Goal: Find specific page/section: Find specific page/section

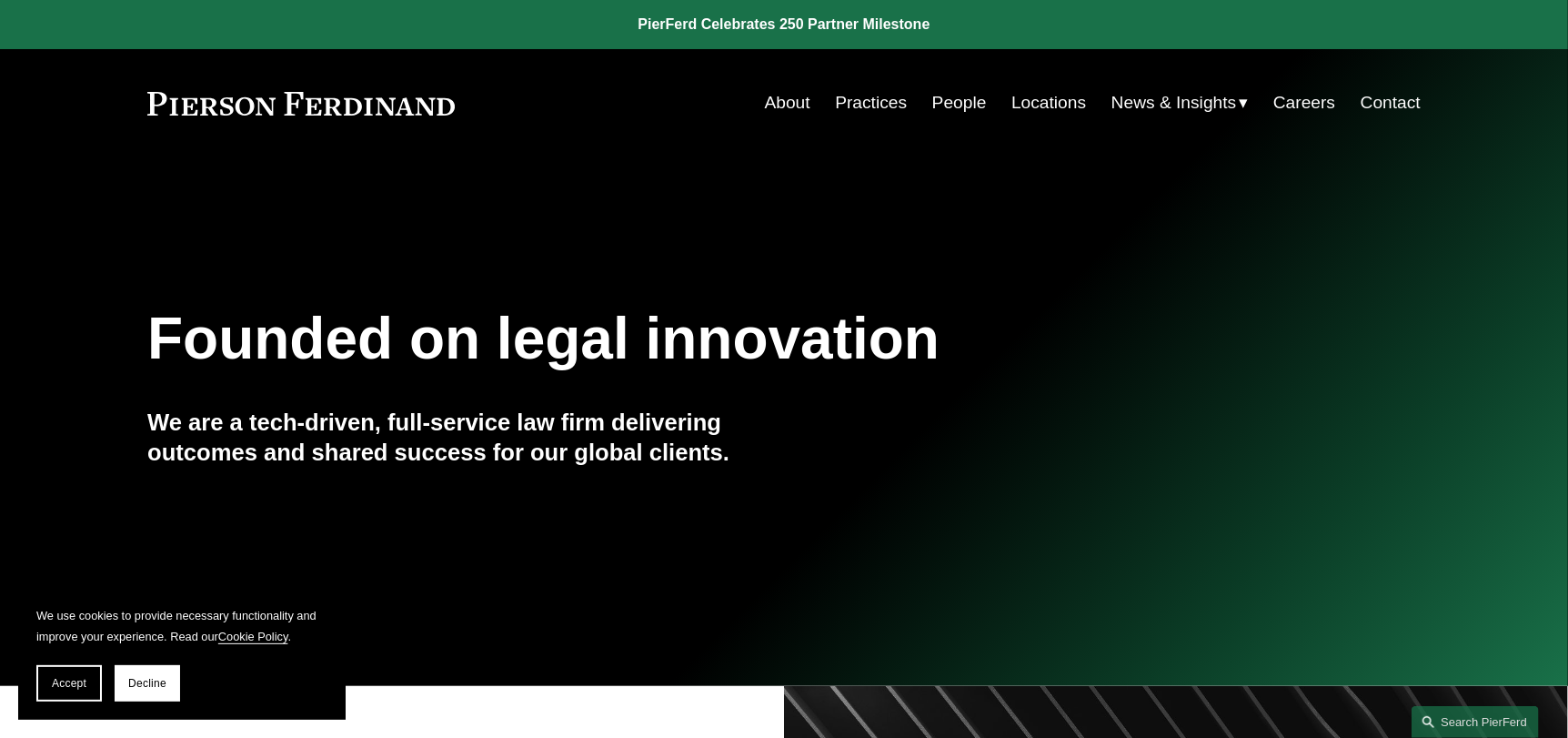
click at [1052, 105] on link "Locations" at bounding box center [1048, 102] width 74 height 34
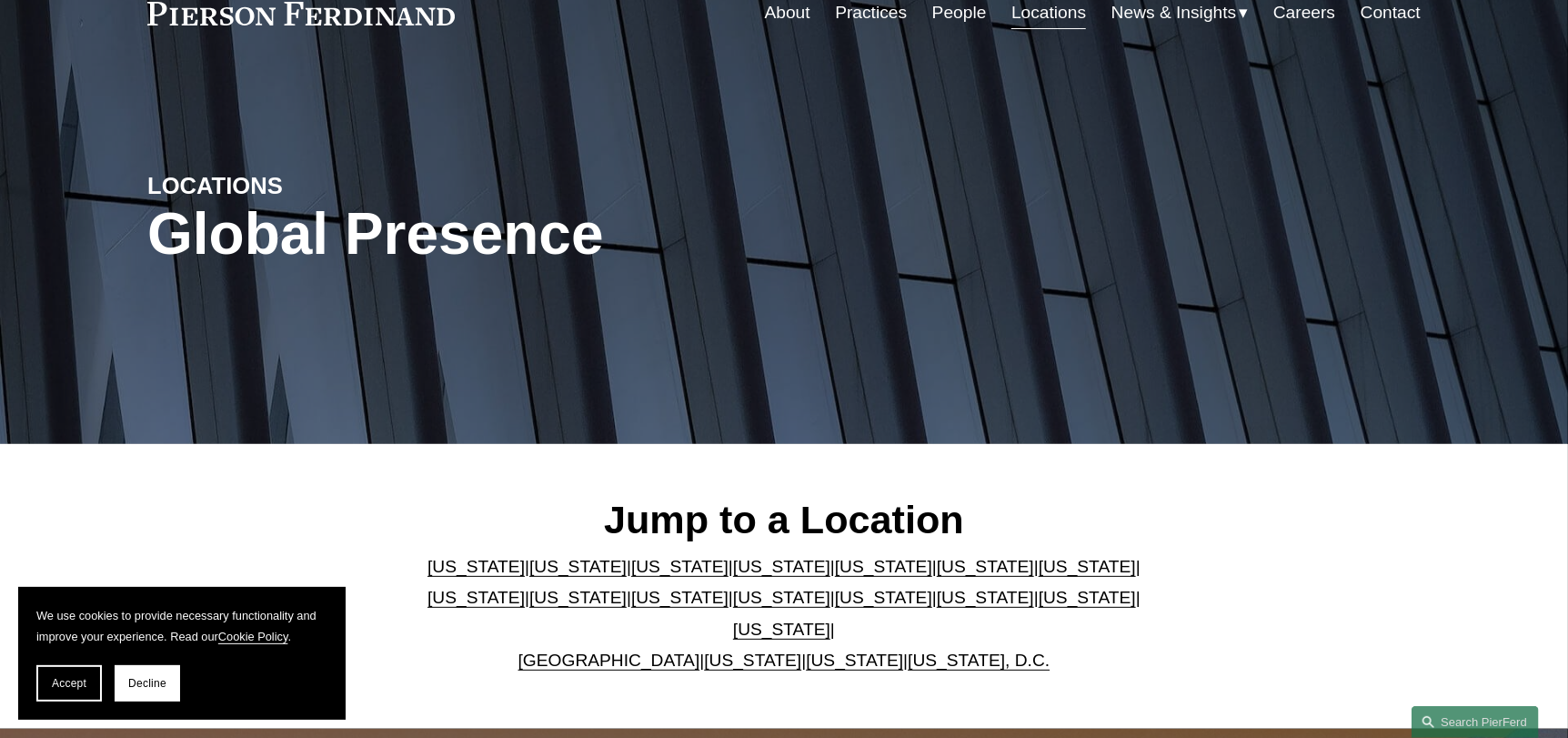
scroll to position [182, 0]
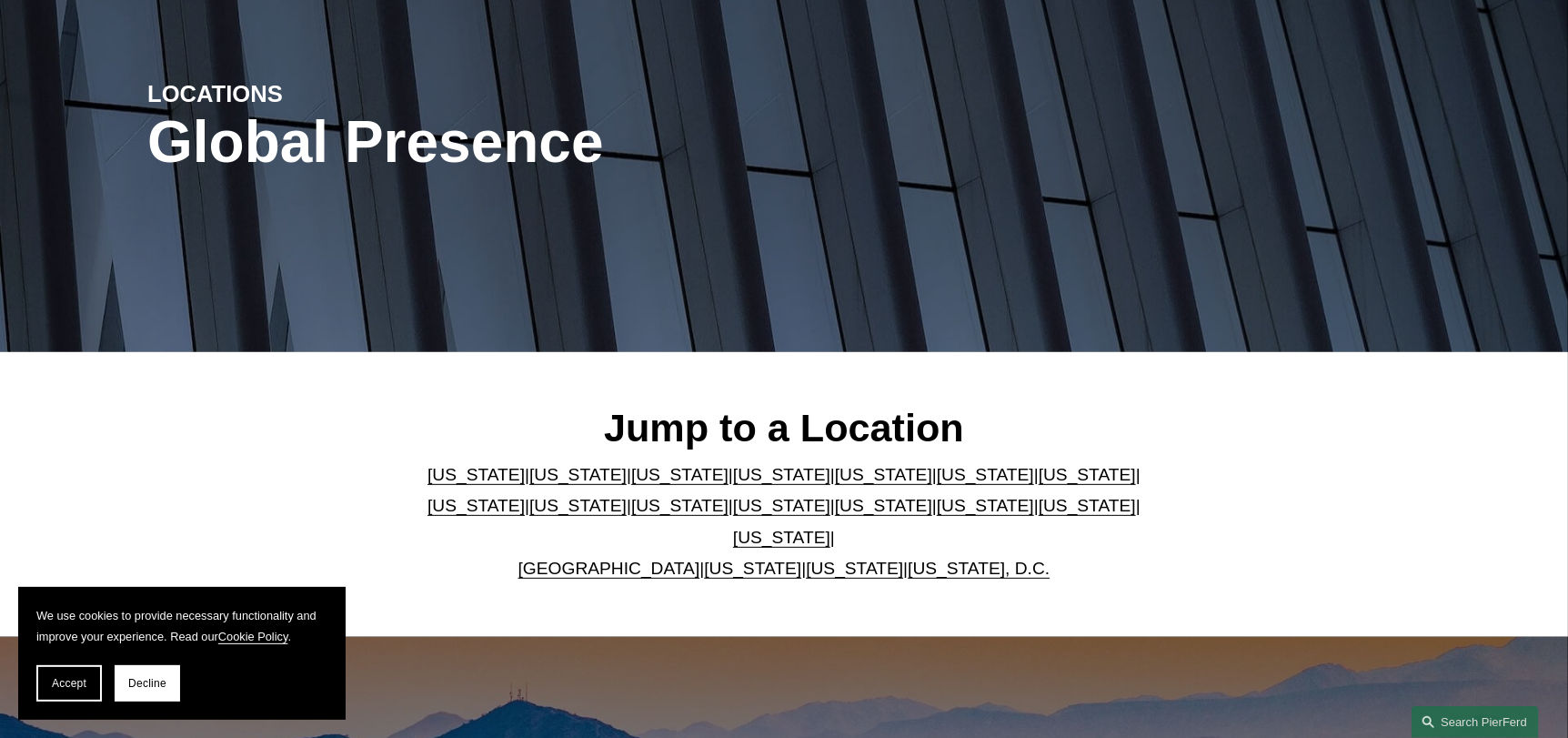
click at [937, 484] on link "[US_STATE]" at bounding box center [985, 475] width 97 height 20
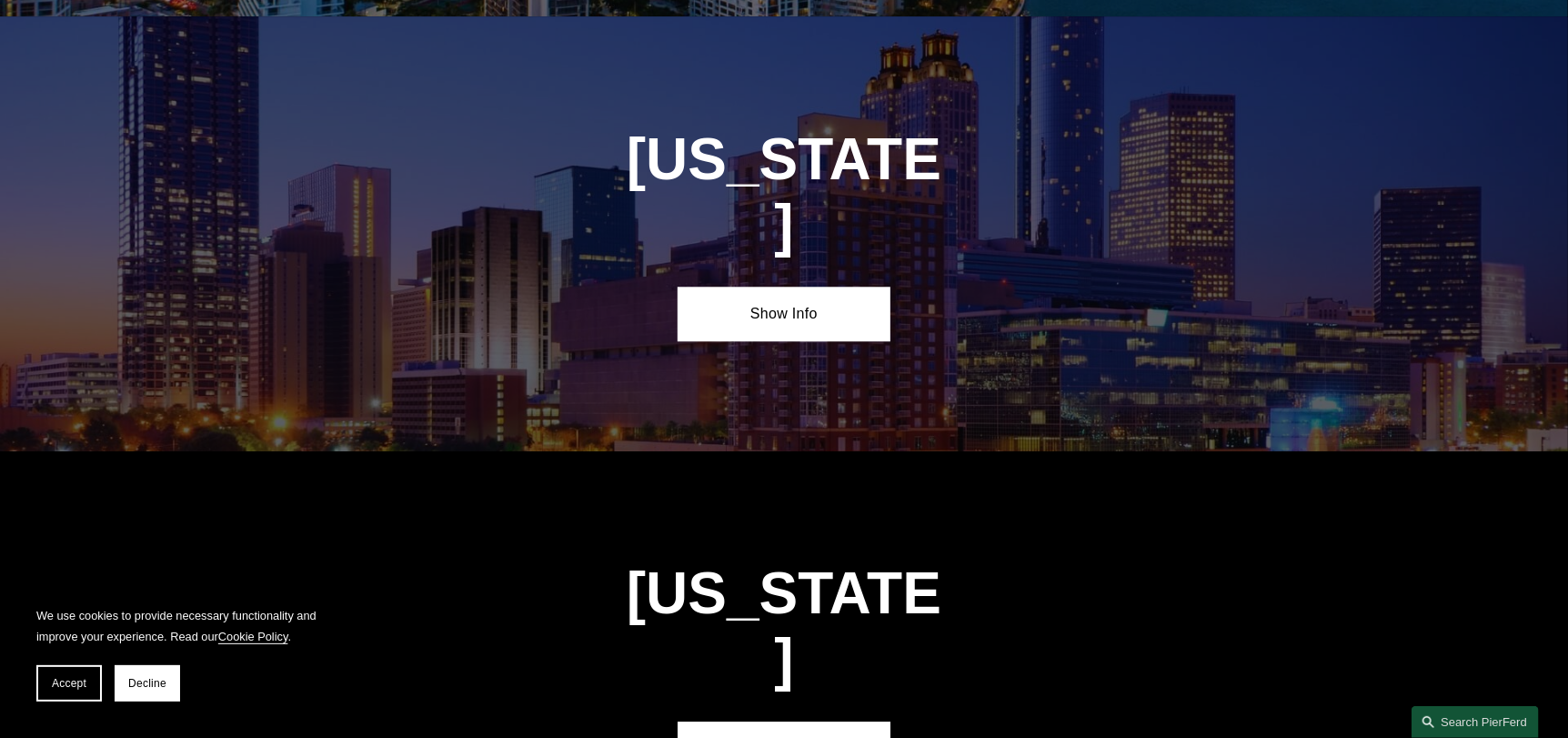
scroll to position [2720, 0]
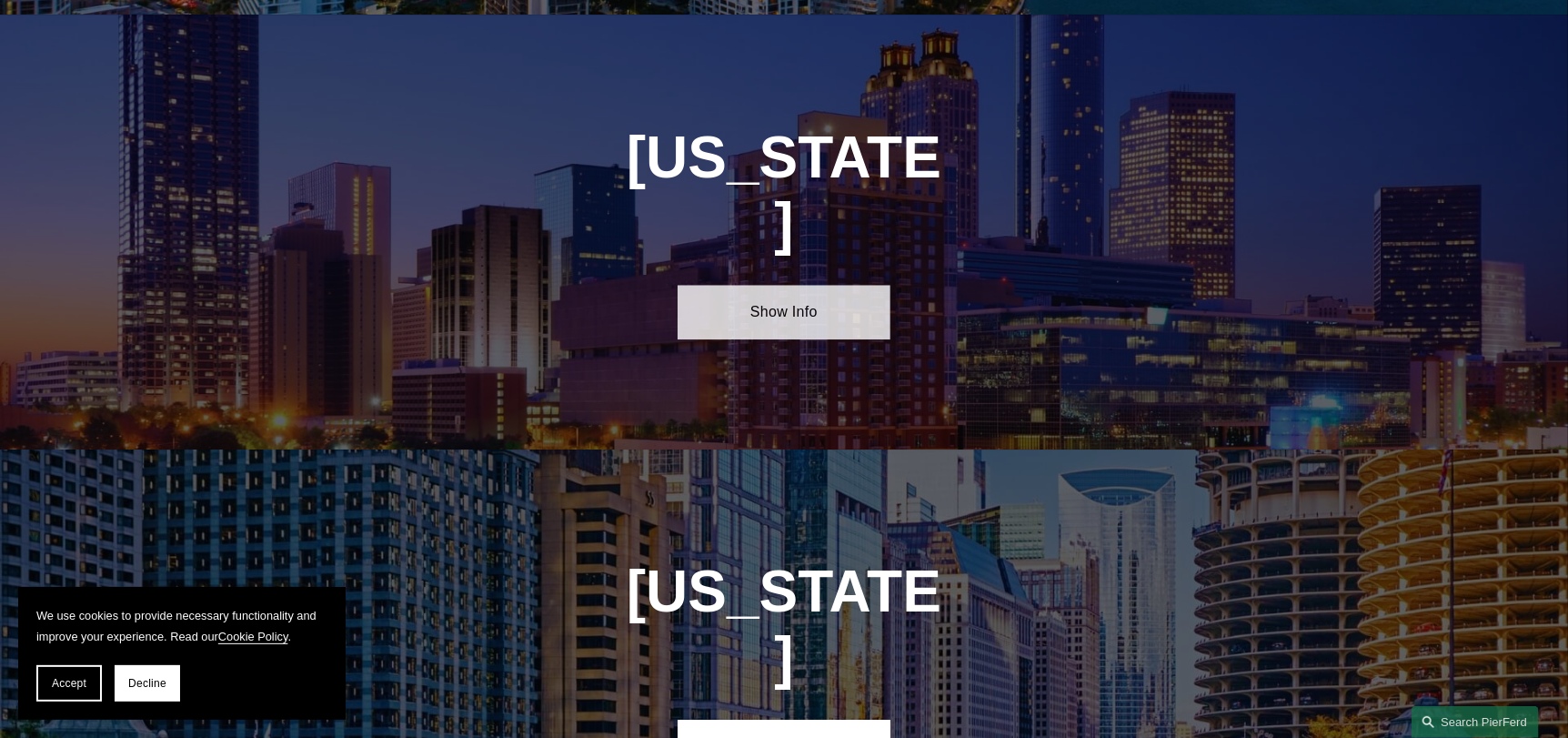
click at [845, 285] on link "Show Info" at bounding box center [783, 312] width 212 height 55
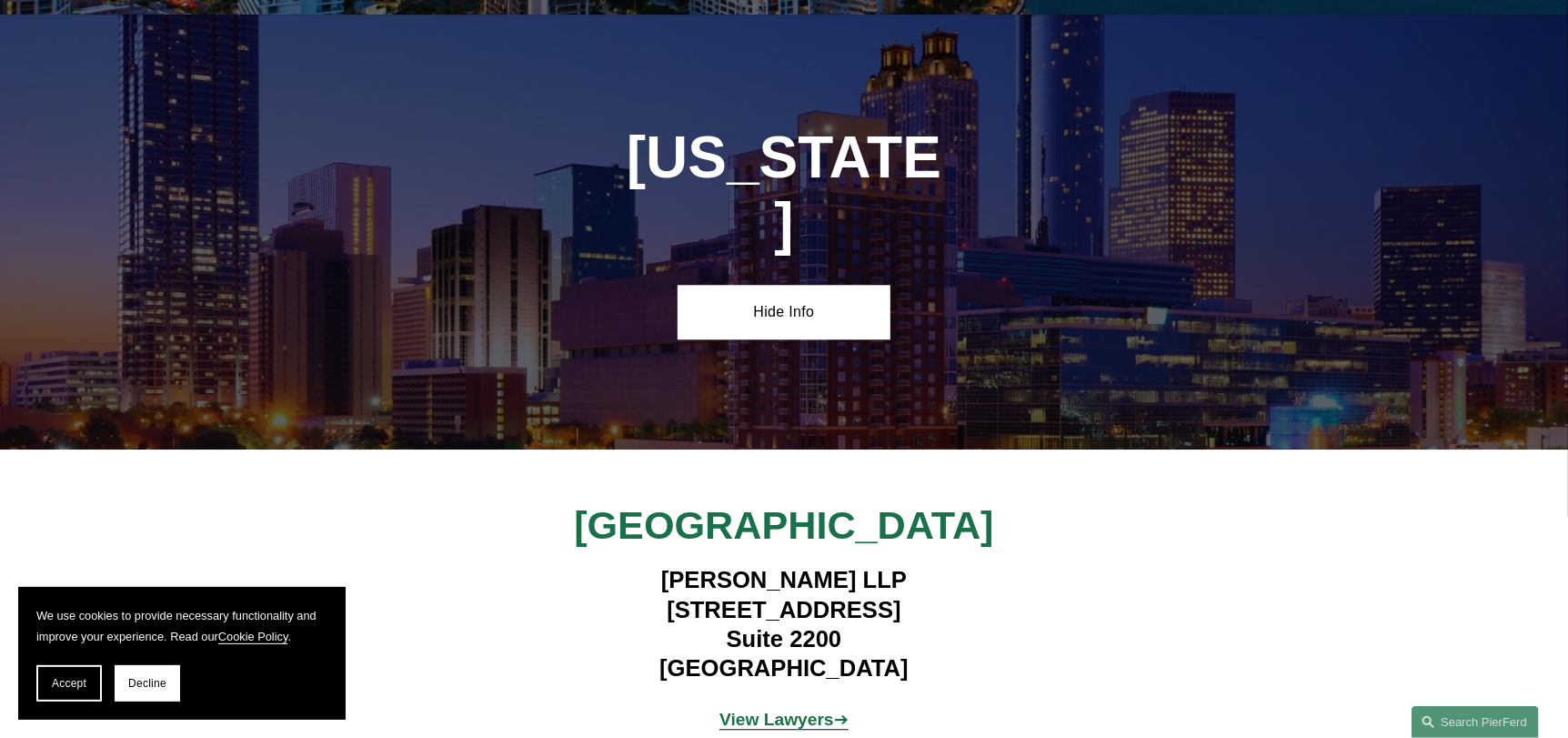
click at [802, 710] on strong "View Lawyers" at bounding box center [776, 719] width 115 height 20
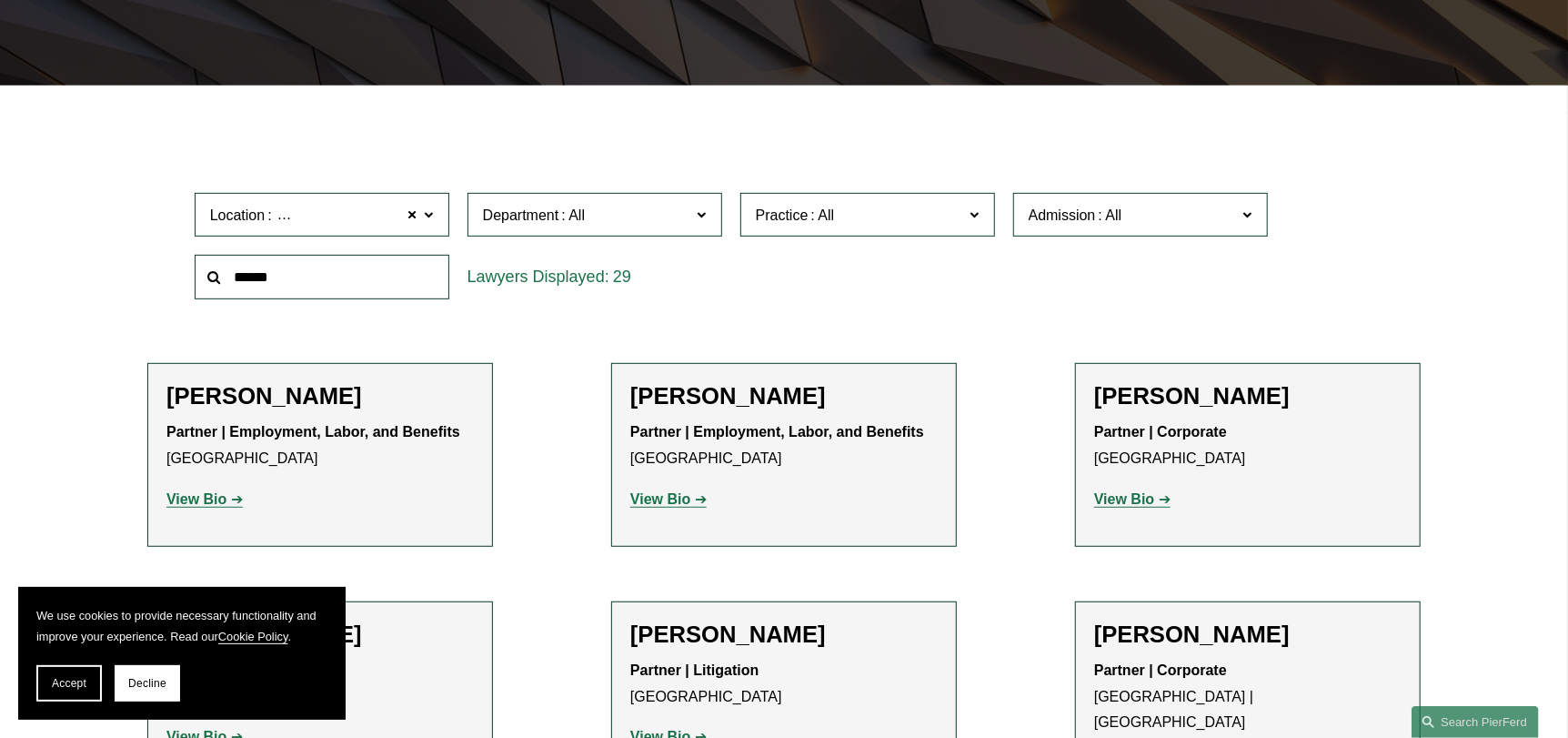
scroll to position [454, 0]
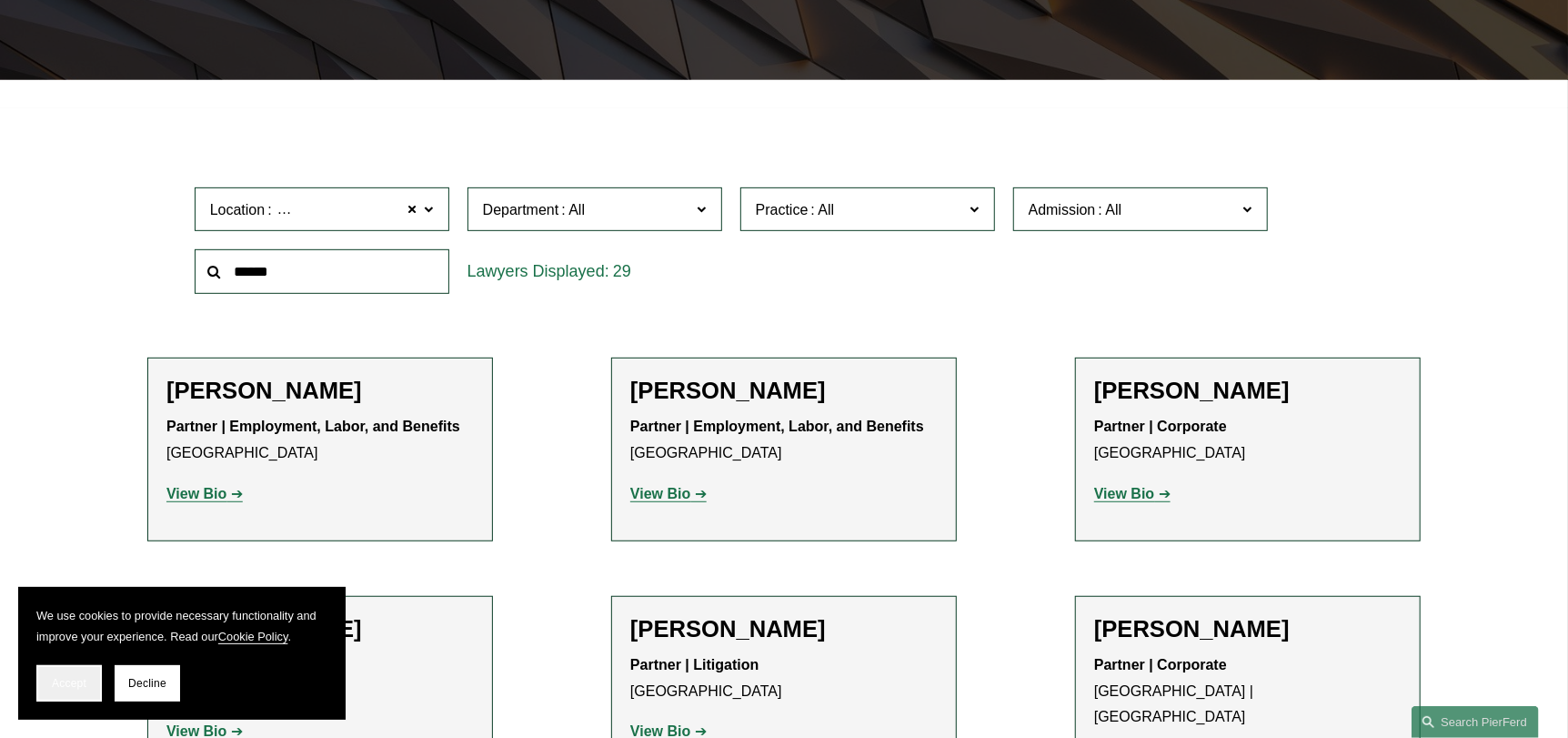
click at [59, 691] on button "Accept" at bounding box center [69, 682] width 66 height 36
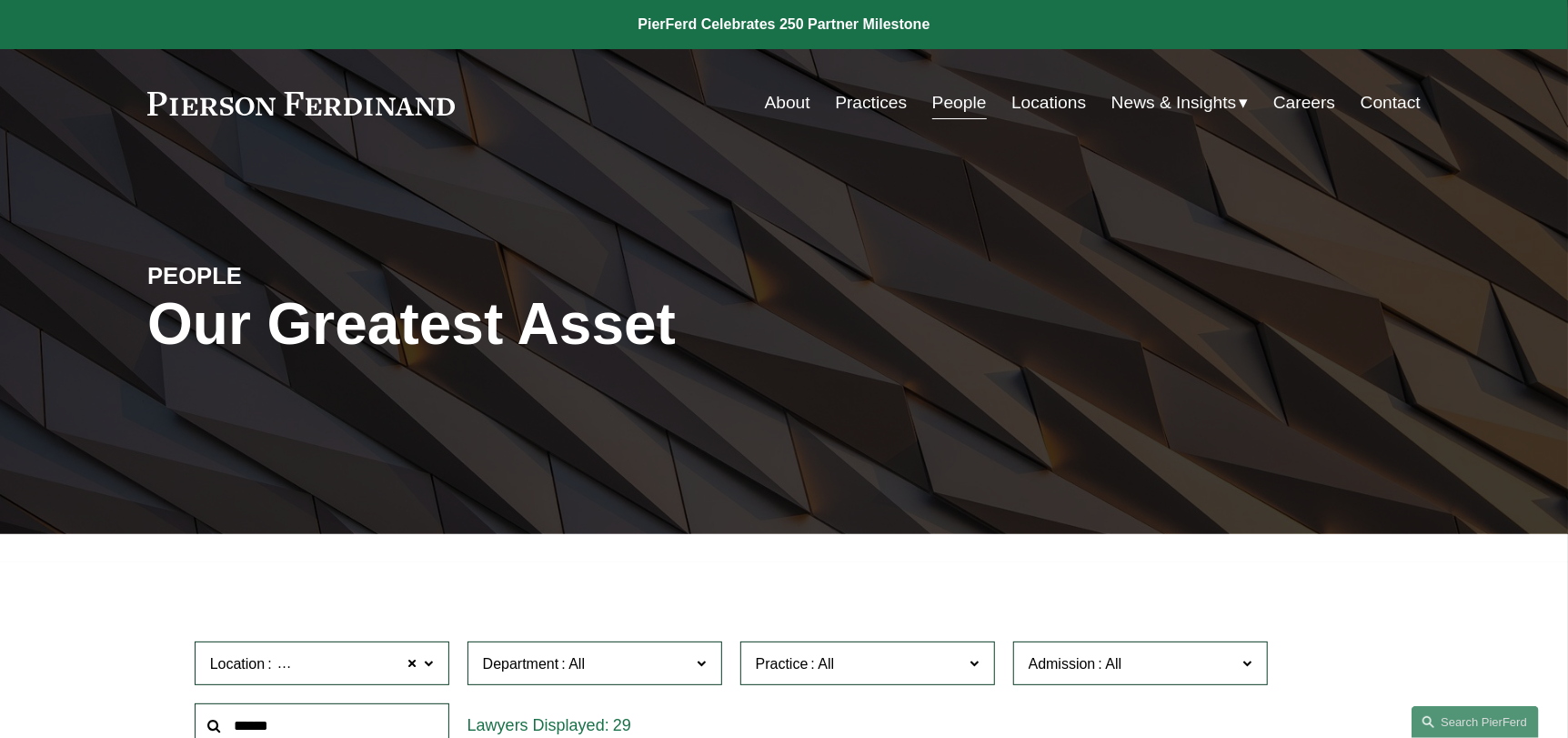
scroll to position [0, 0]
click at [1067, 107] on link "Locations" at bounding box center [1048, 102] width 74 height 34
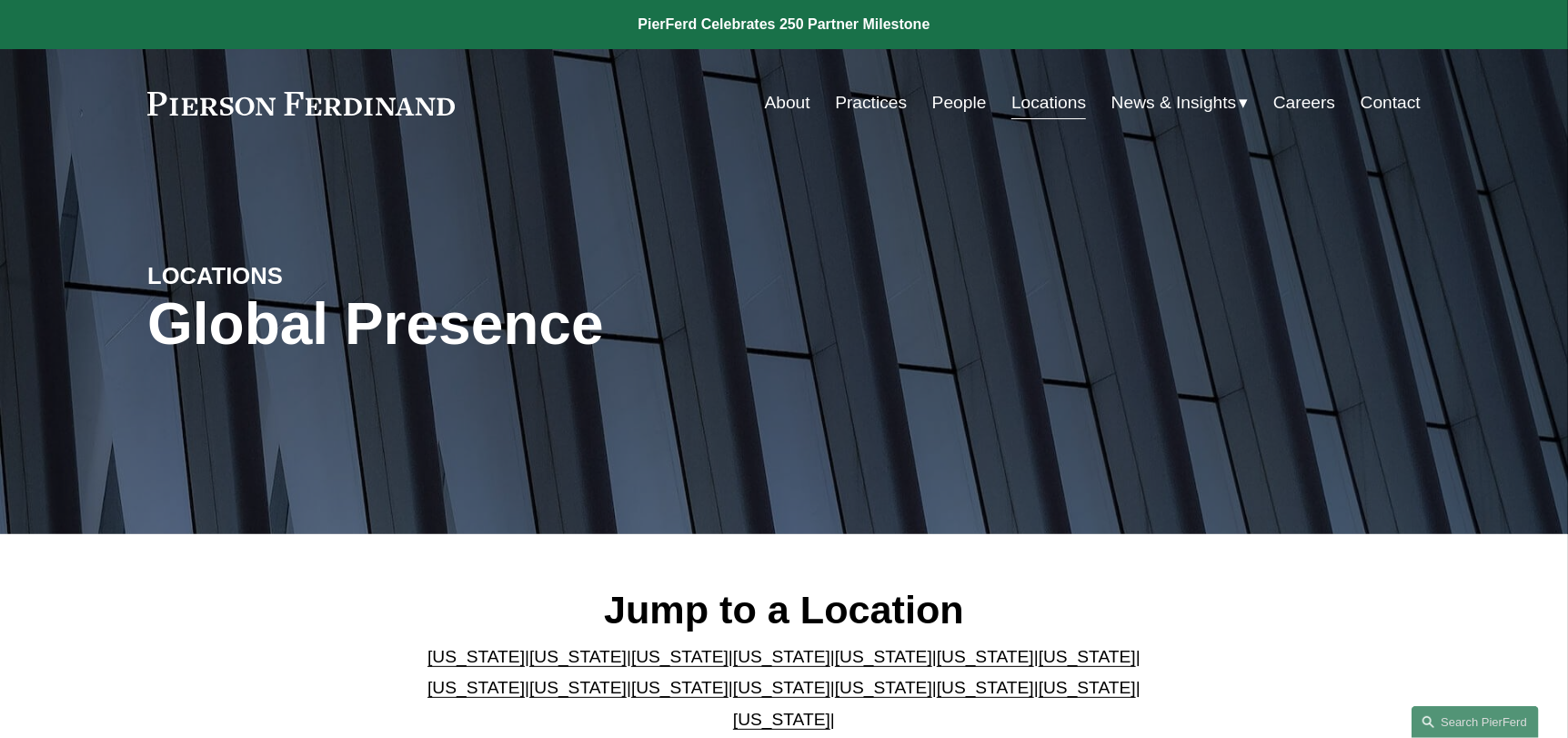
scroll to position [546, 0]
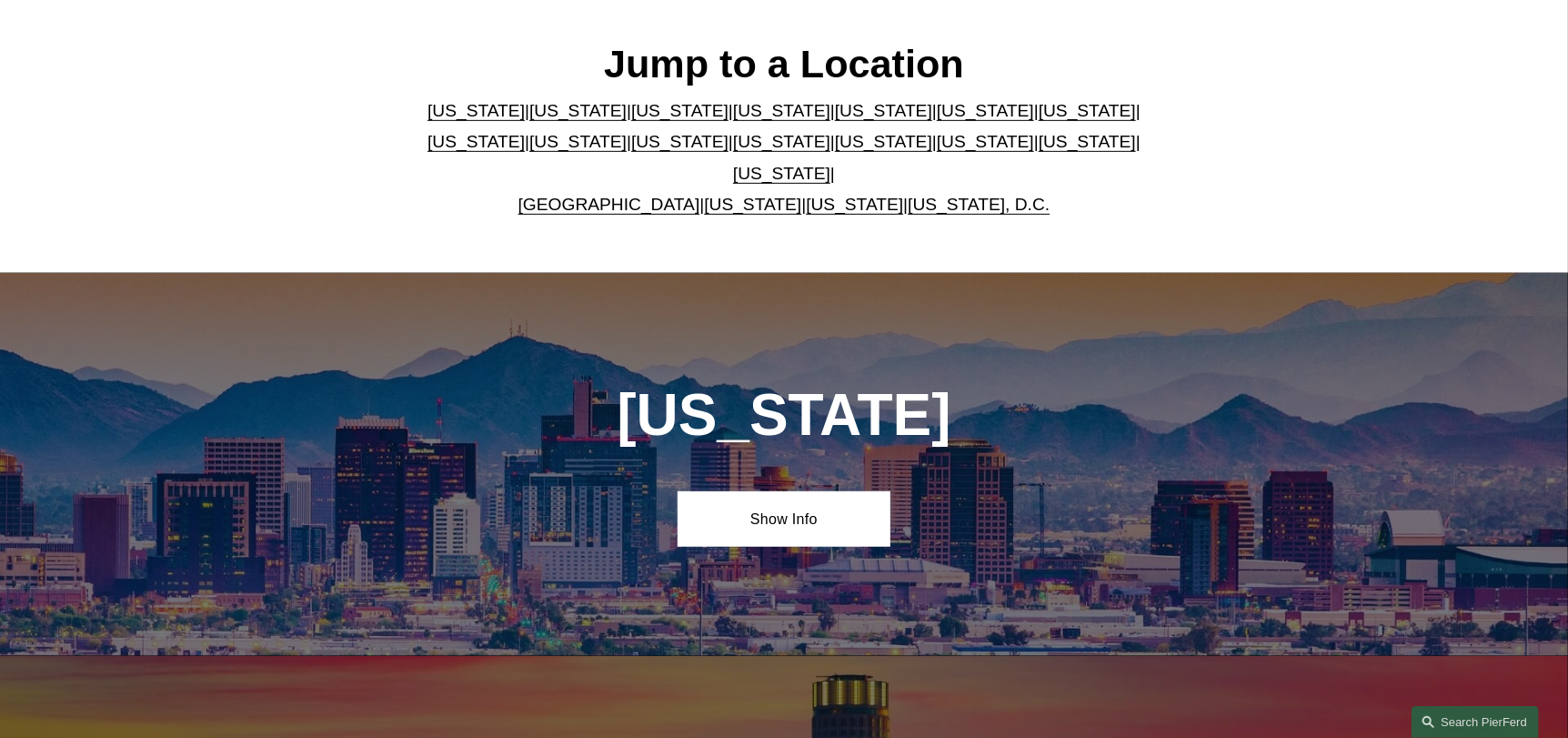
click at [802, 139] on p "[US_STATE] | [US_STATE] | [US_STATE] | [US_STATE] | [US_STATE] | [US_STATE] | […" at bounding box center [784, 159] width 743 height 125
click at [835, 148] on link "[US_STATE]" at bounding box center [883, 142] width 97 height 20
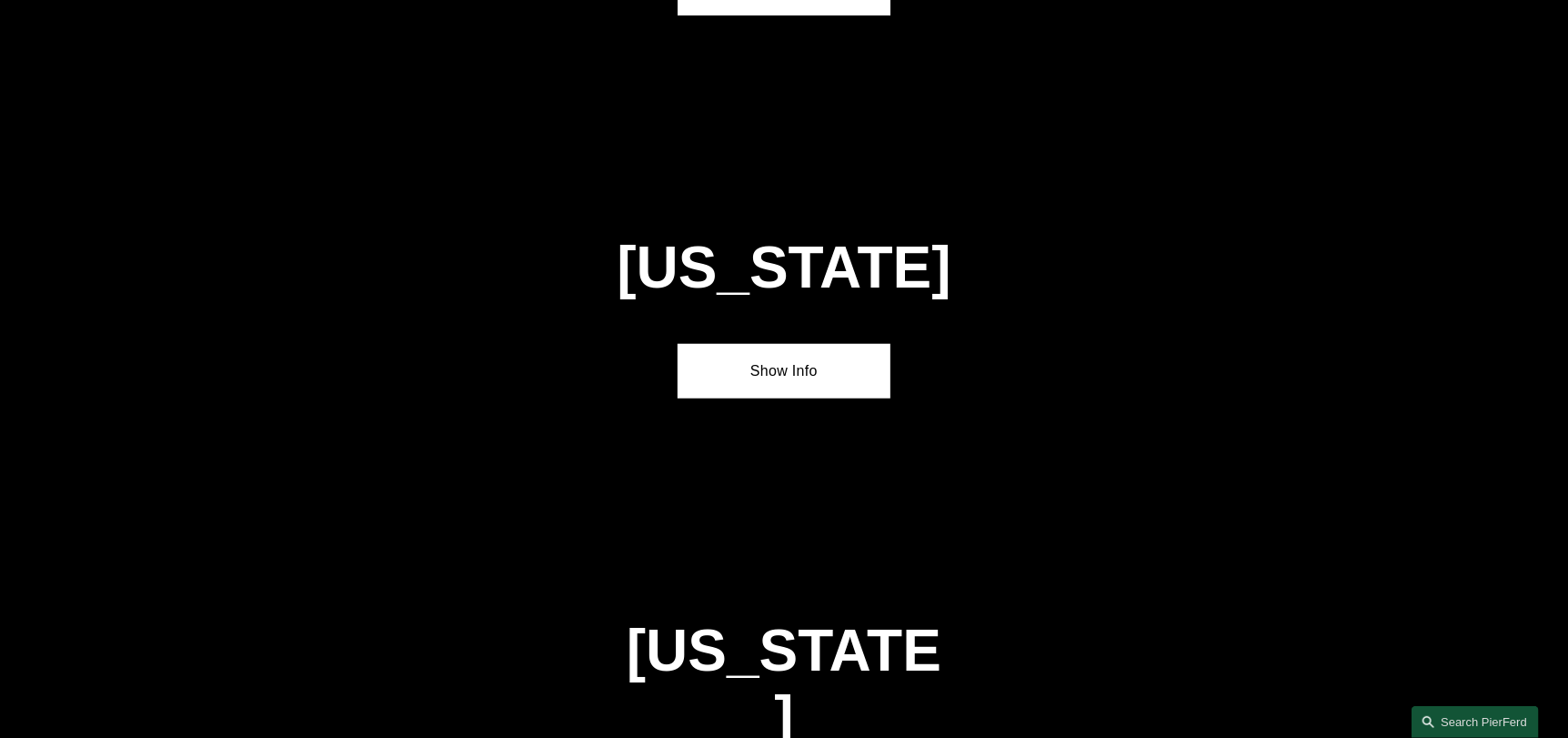
scroll to position [5020, 0]
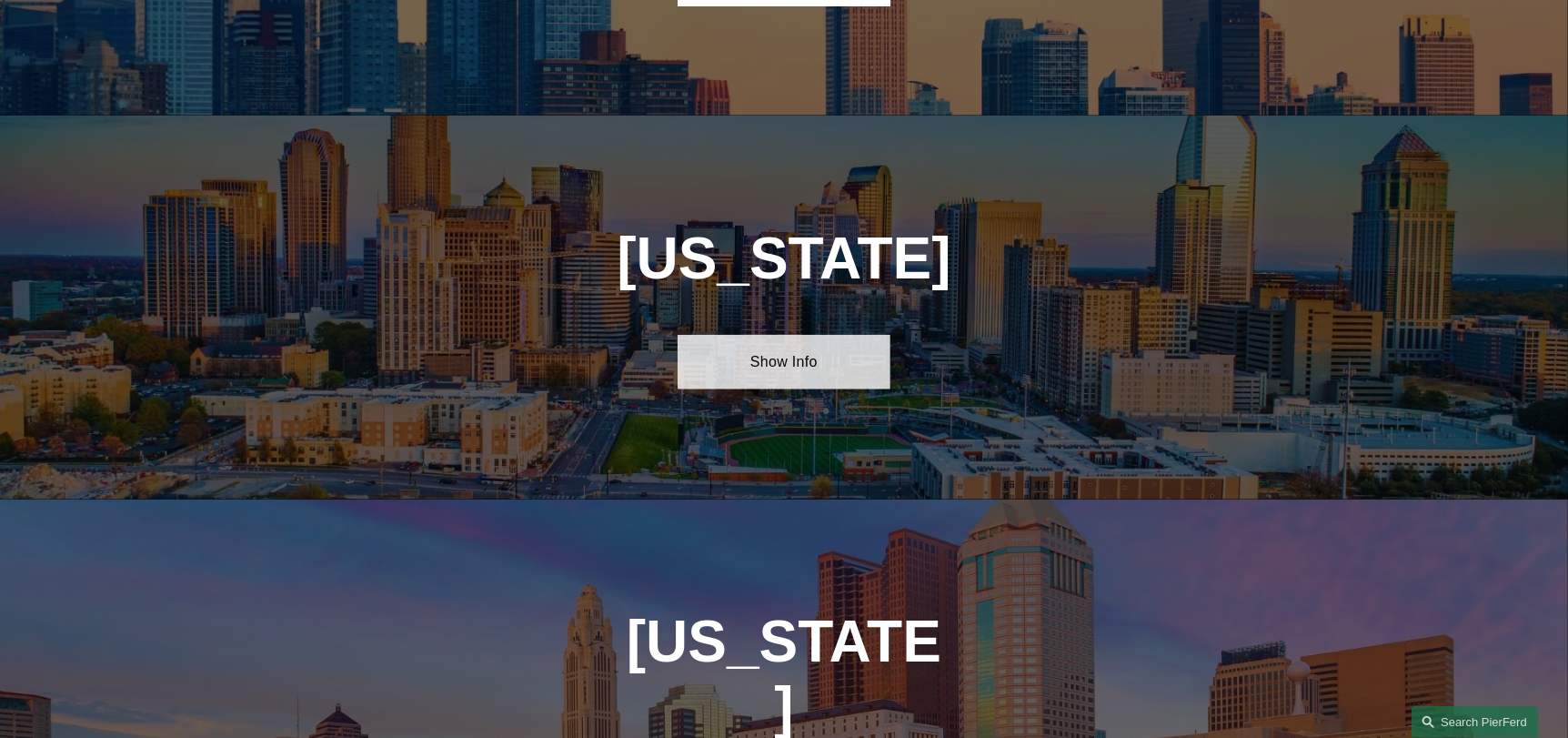
click at [806, 335] on link "Show Info" at bounding box center [783, 362] width 212 height 55
